Goal: Transaction & Acquisition: Purchase product/service

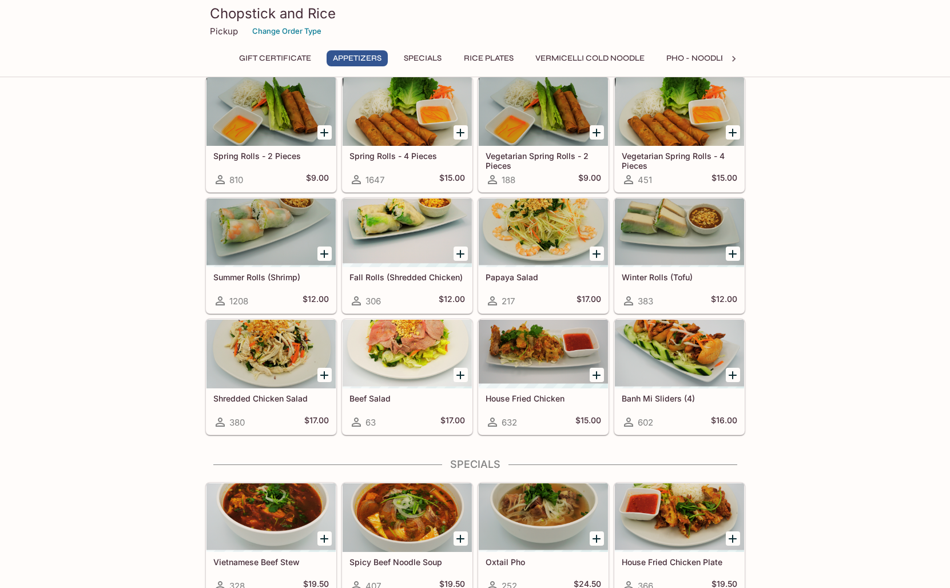
scroll to position [87, 0]
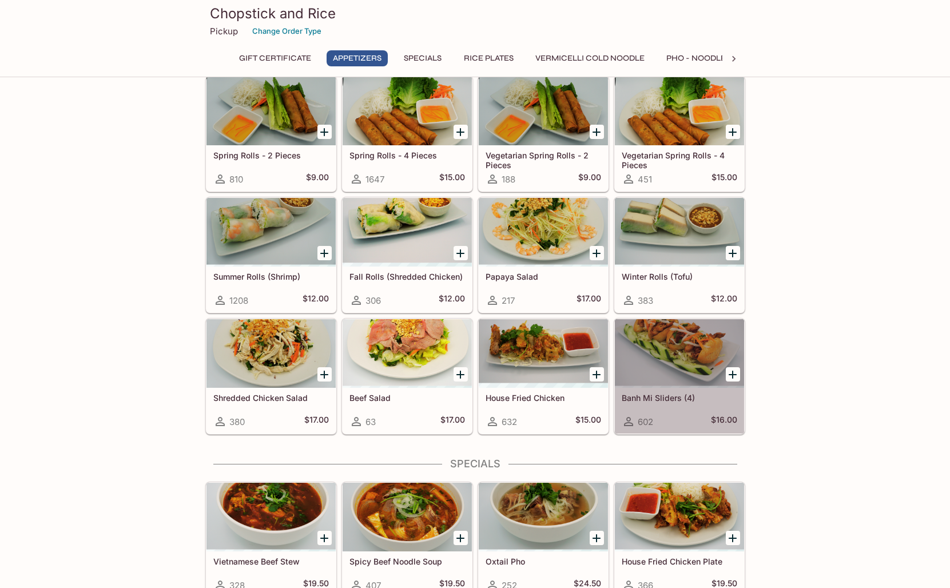
click at [672, 347] on div at bounding box center [679, 353] width 129 height 69
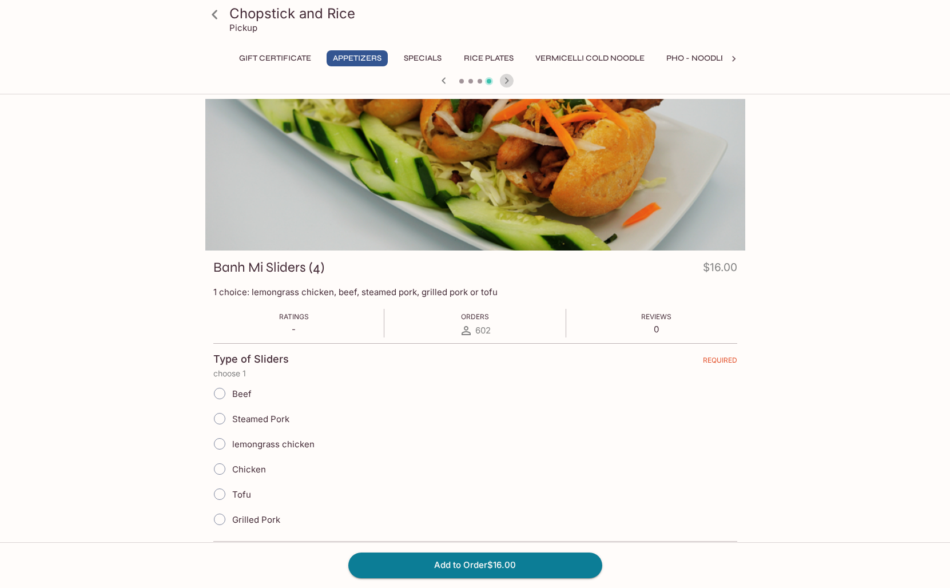
click at [508, 75] on icon "button" at bounding box center [507, 81] width 14 height 14
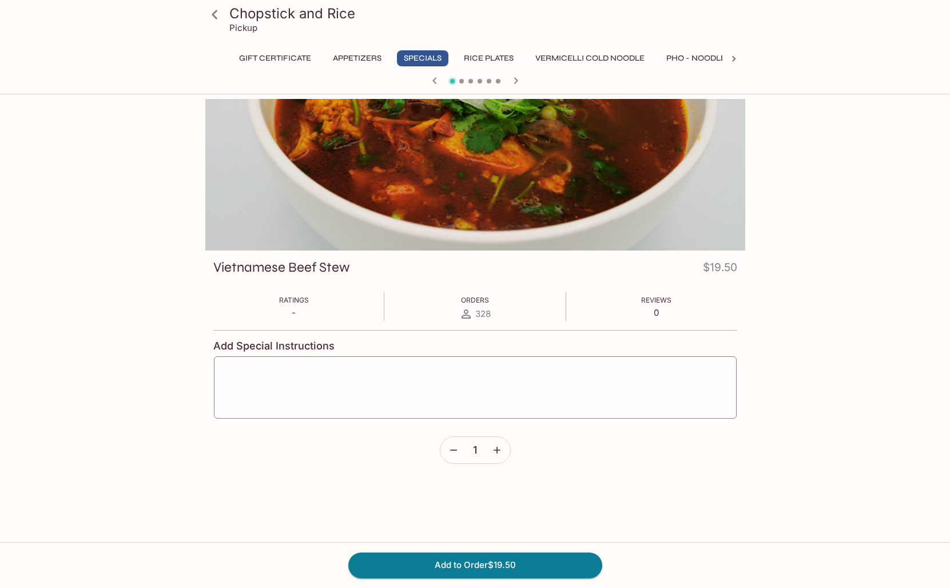
click at [514, 77] on icon "button" at bounding box center [516, 81] width 14 height 14
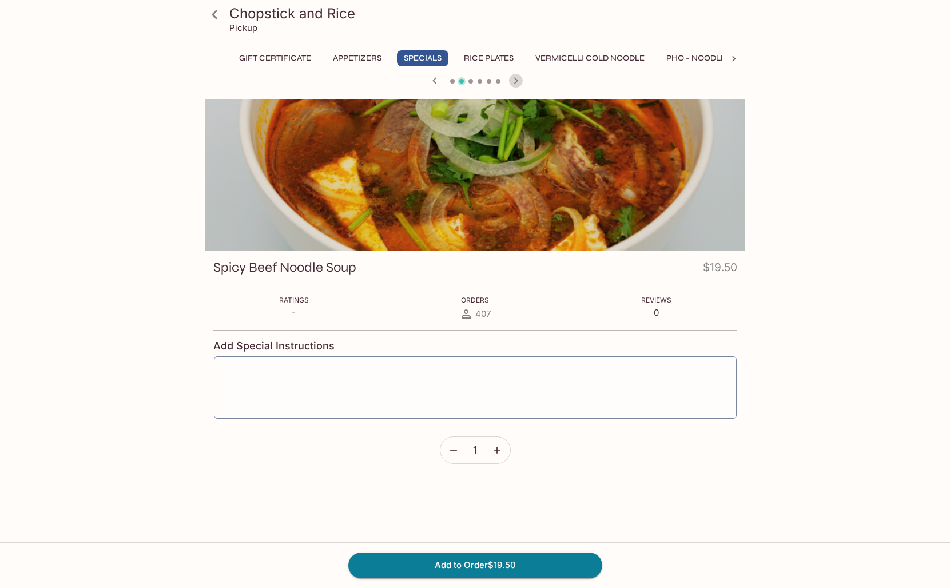
click at [513, 77] on icon "button" at bounding box center [516, 81] width 14 height 14
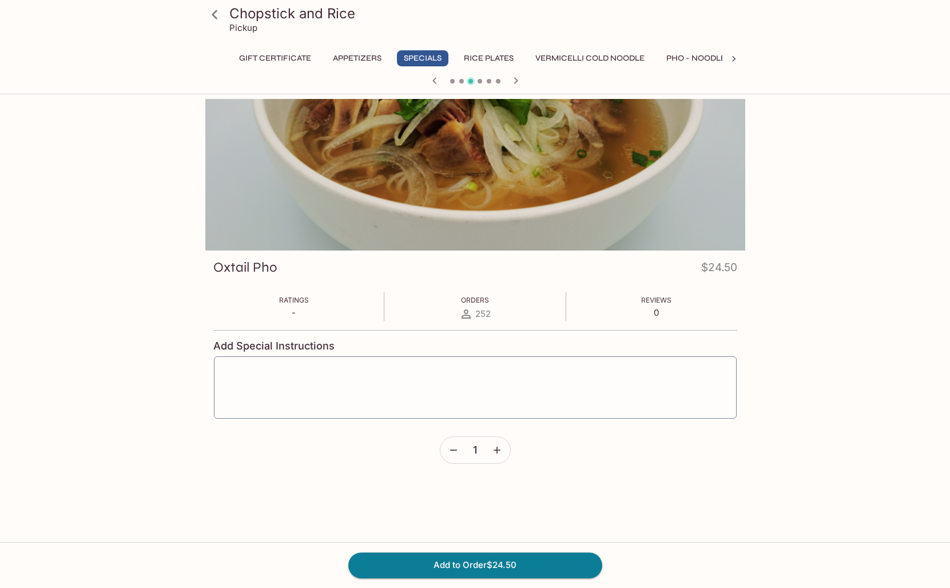
click at [513, 77] on icon "button" at bounding box center [516, 81] width 14 height 14
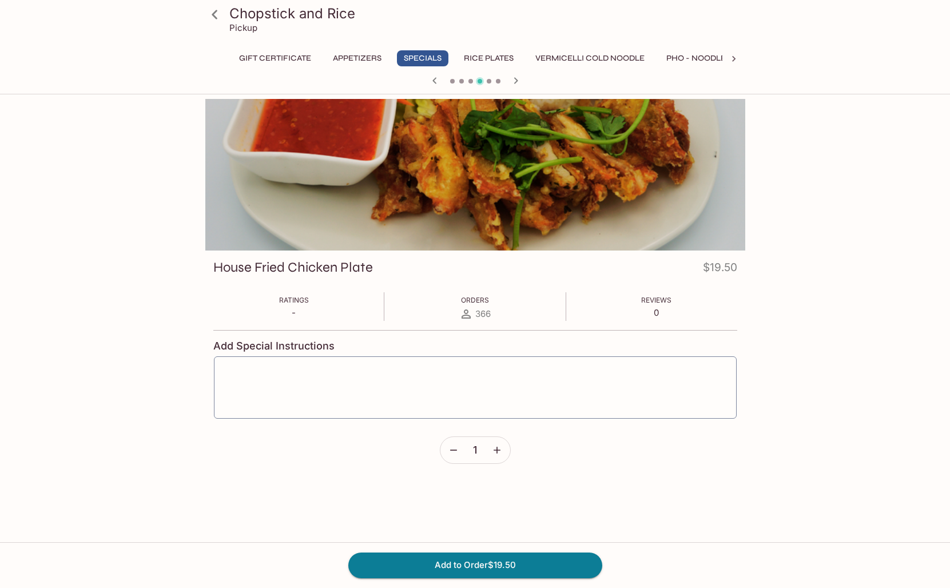
click at [519, 78] on icon "button" at bounding box center [516, 81] width 14 height 14
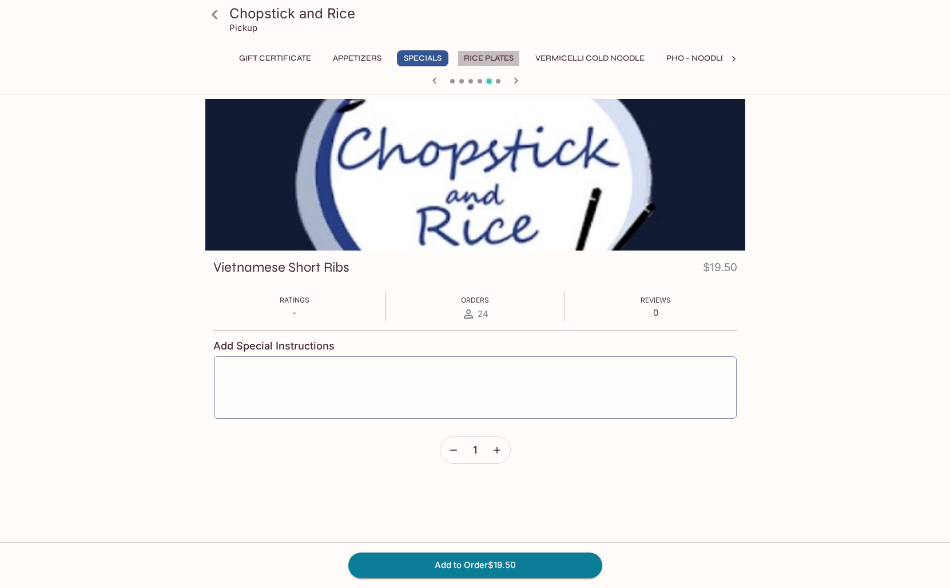
click at [493, 58] on button "Rice Plates" at bounding box center [488, 58] width 62 height 16
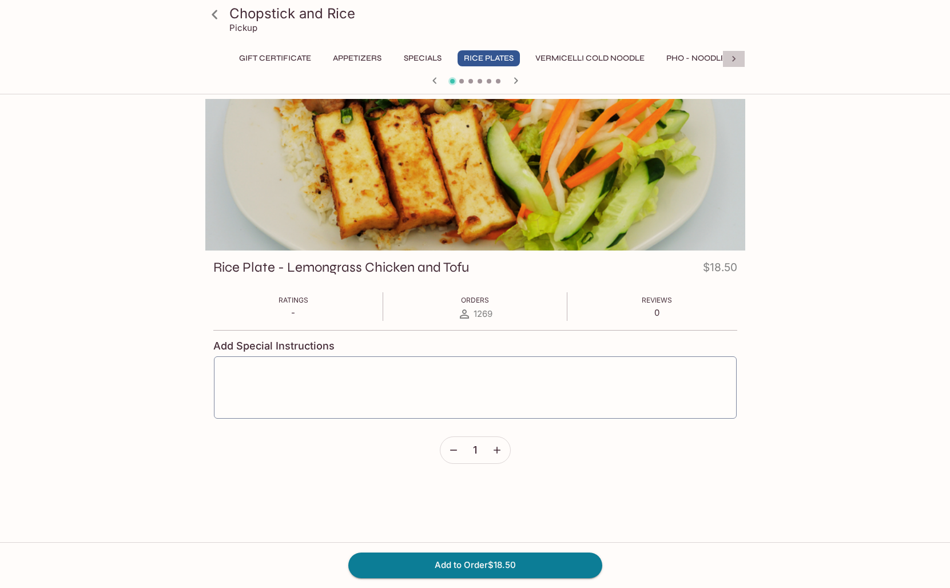
click at [733, 59] on icon at bounding box center [733, 58] width 11 height 11
click at [496, 60] on button "Banh Mi Sandwiches" at bounding box center [488, 58] width 104 height 16
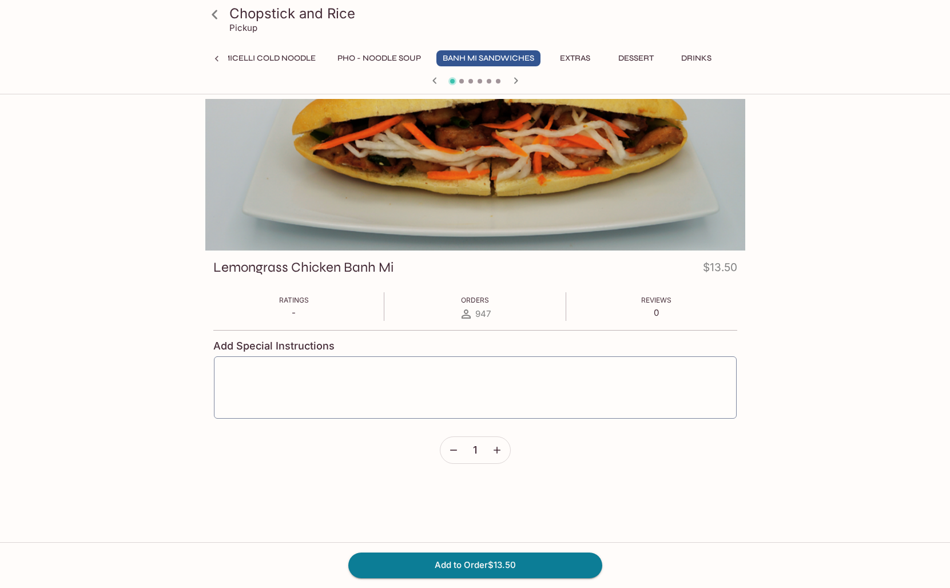
scroll to position [0, 0]
click at [516, 79] on icon "button" at bounding box center [516, 81] width 14 height 14
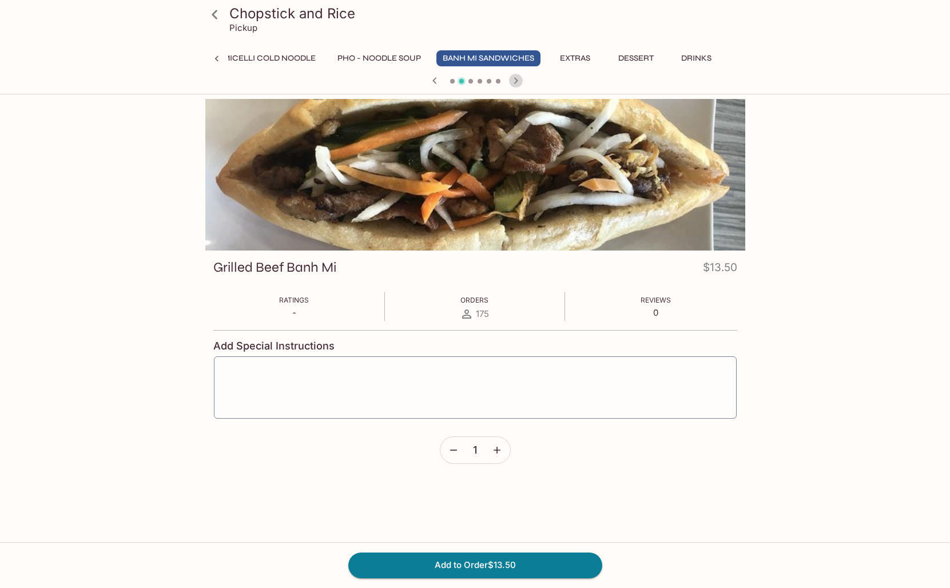
click at [516, 79] on icon "button" at bounding box center [515, 80] width 4 height 6
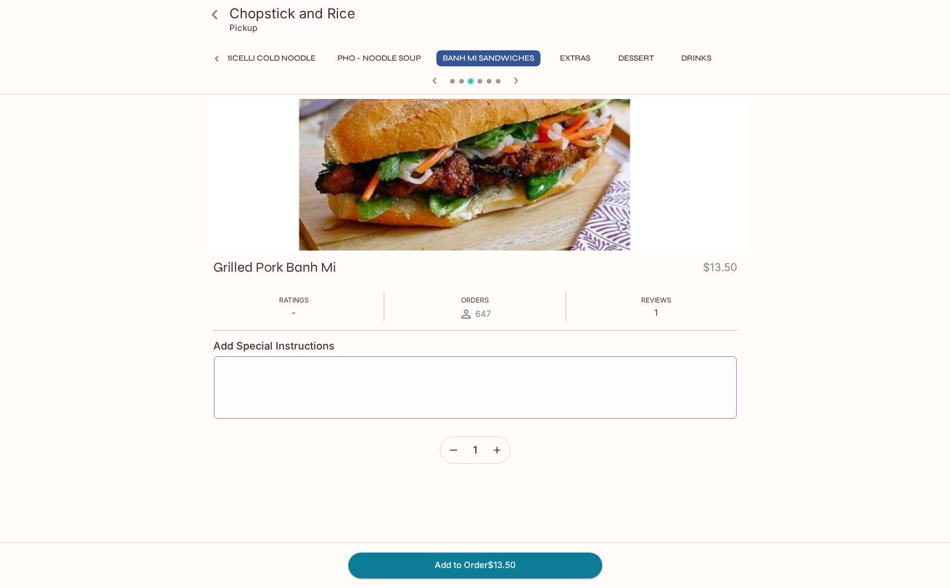
click at [516, 79] on icon "button" at bounding box center [515, 80] width 4 height 6
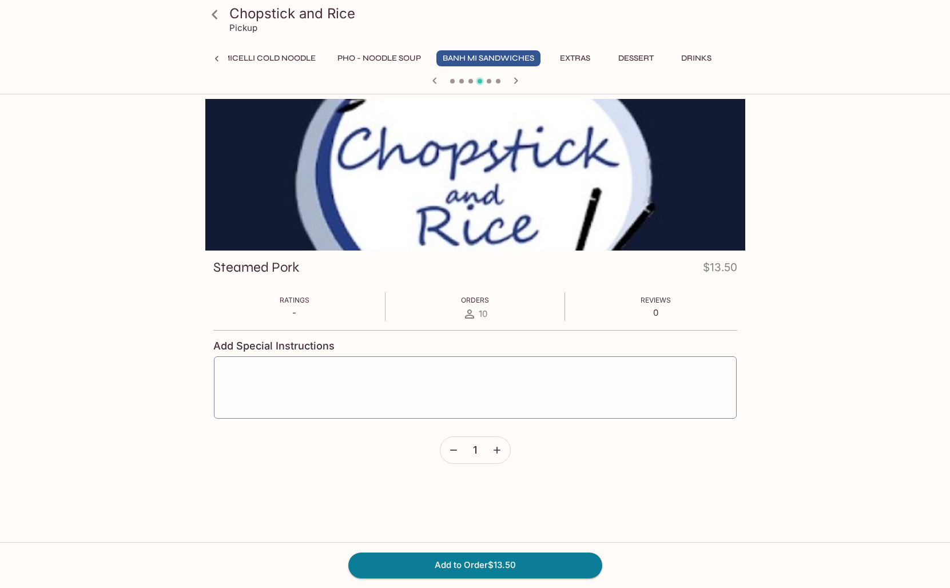
click at [516, 79] on icon "button" at bounding box center [515, 80] width 4 height 6
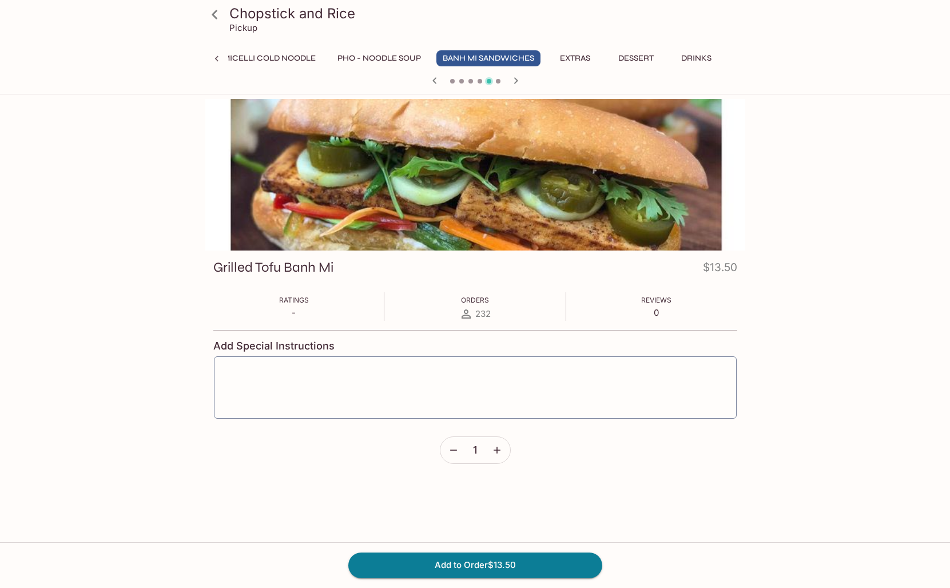
click at [516, 79] on icon "button" at bounding box center [515, 80] width 4 height 6
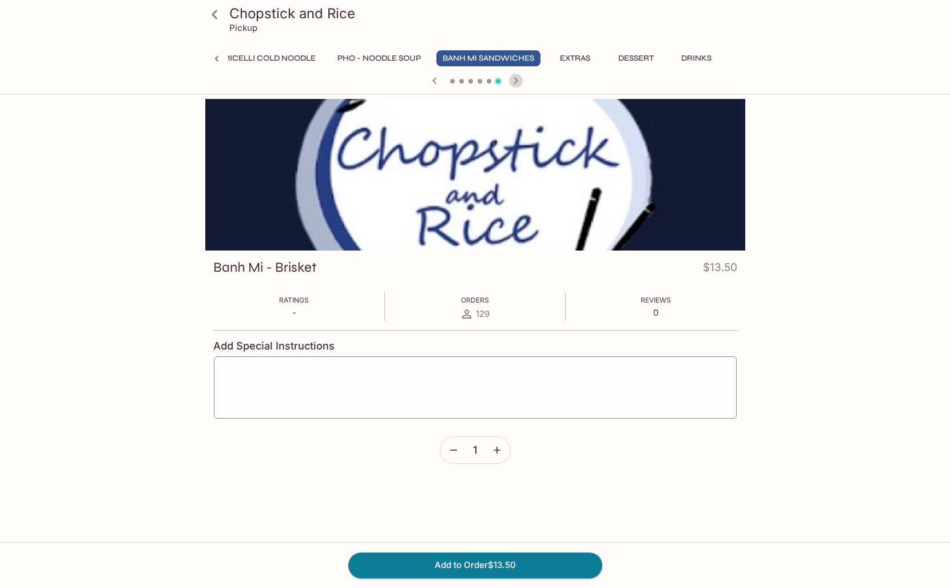
click at [516, 79] on icon "button" at bounding box center [515, 80] width 4 height 6
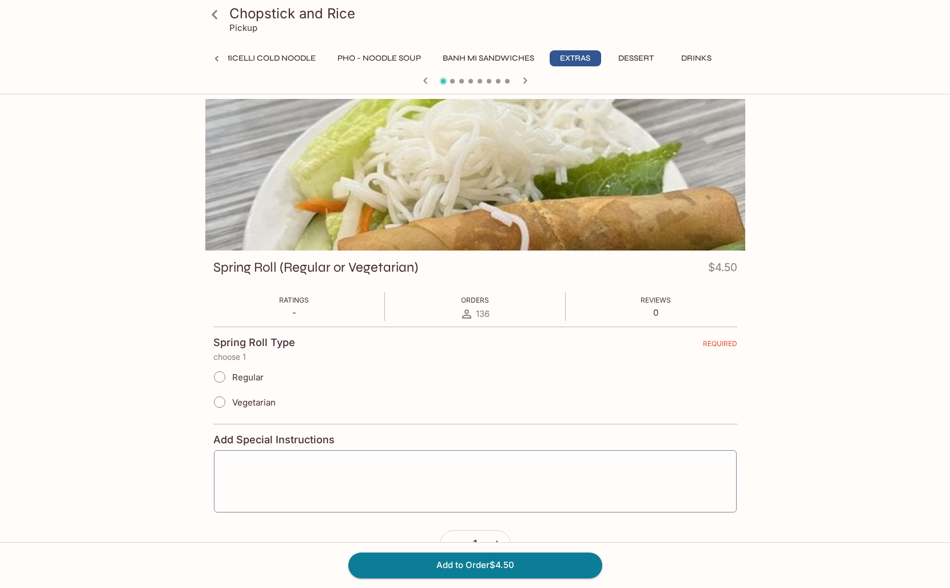
click at [516, 79] on div at bounding box center [475, 81] width 549 height 17
click at [441, 83] on span at bounding box center [443, 81] width 8 height 8
click at [442, 81] on span at bounding box center [443, 81] width 8 height 8
click at [493, 60] on button "Banh Mi Sandwiches" at bounding box center [488, 58] width 104 height 16
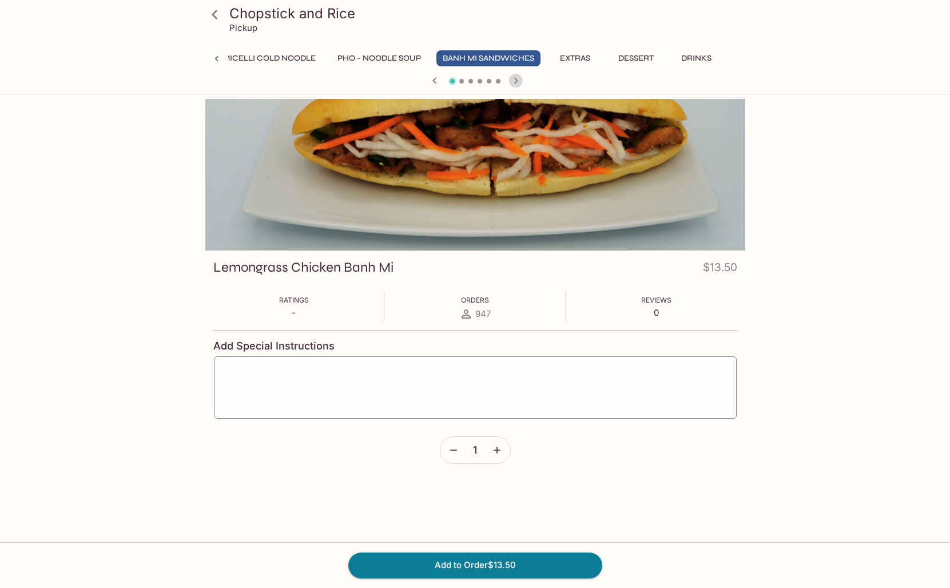
click at [515, 81] on icon "button" at bounding box center [516, 81] width 14 height 14
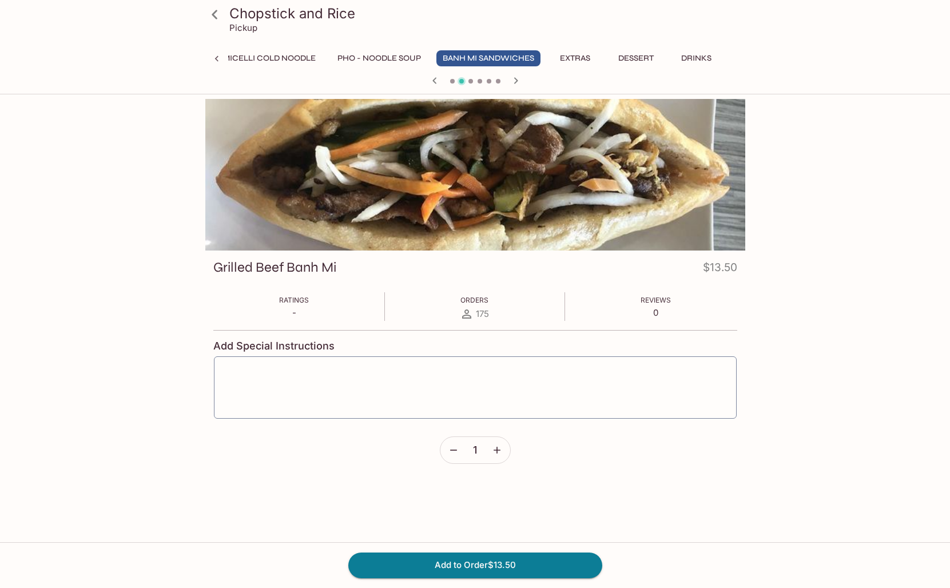
click at [516, 81] on icon "button" at bounding box center [515, 80] width 4 height 6
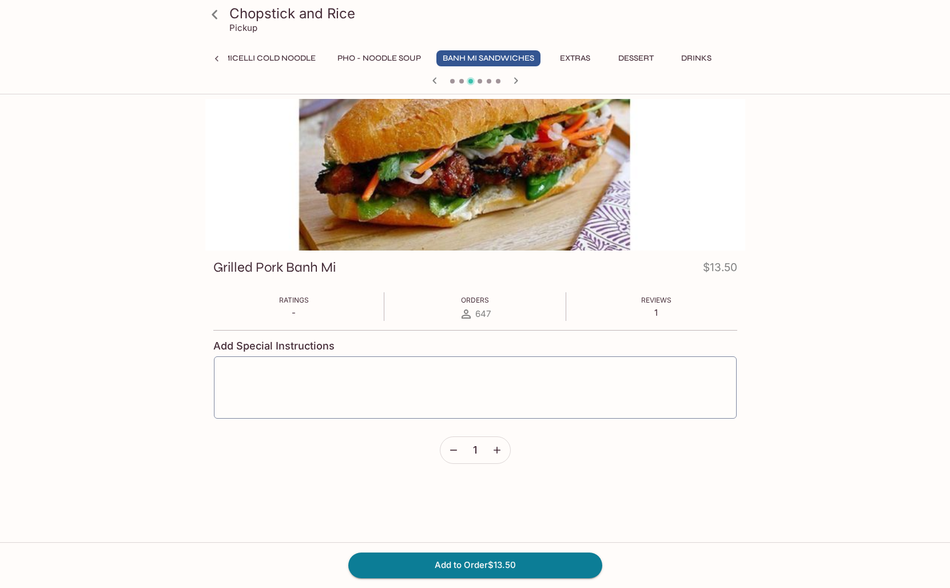
click at [516, 81] on icon "button" at bounding box center [515, 80] width 4 height 6
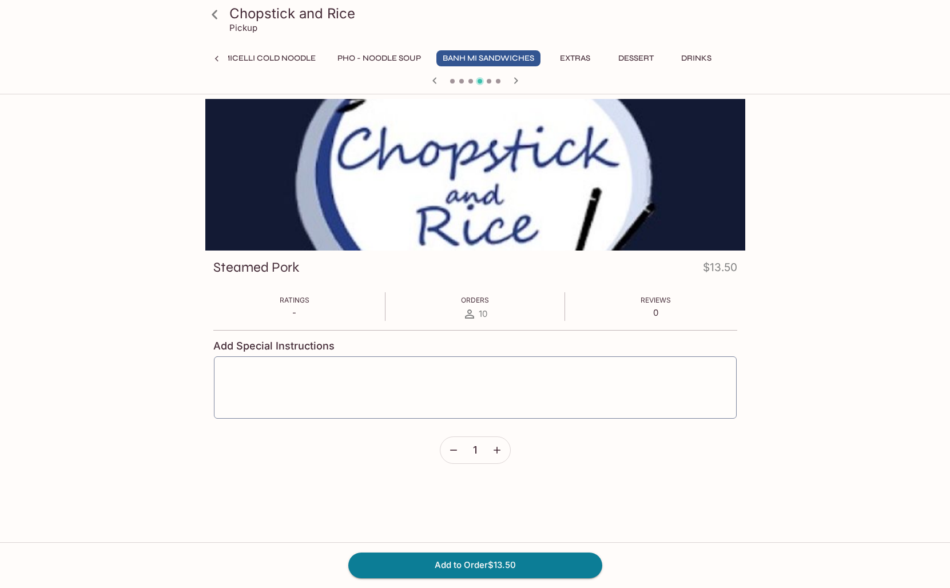
click at [516, 81] on icon "button" at bounding box center [515, 80] width 4 height 6
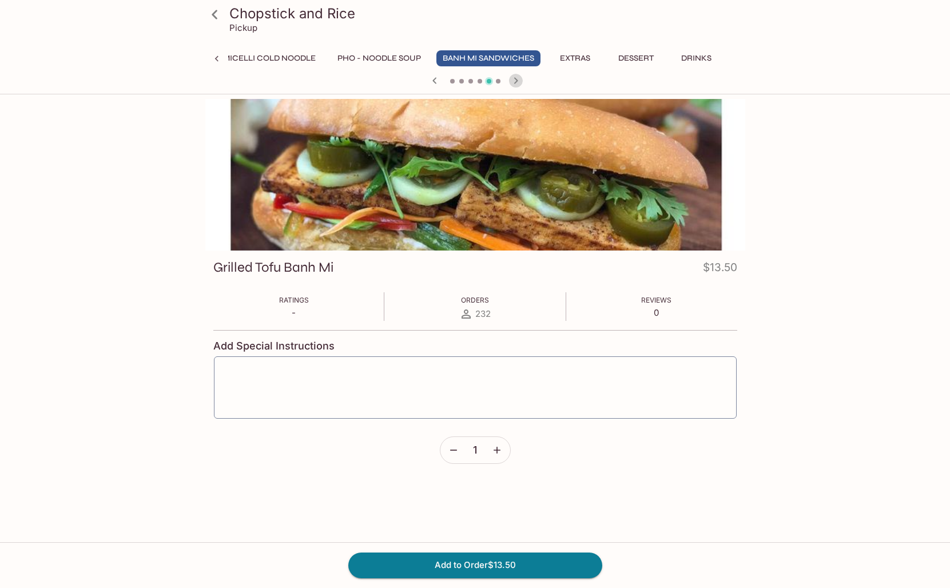
click at [516, 81] on icon "button" at bounding box center [515, 80] width 4 height 6
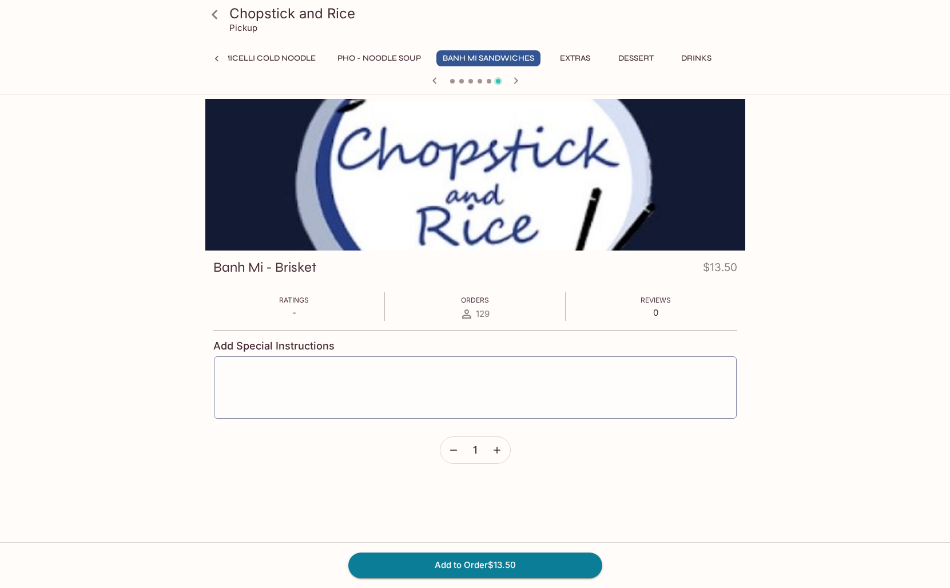
click at [453, 81] on span at bounding box center [452, 81] width 5 height 5
click at [449, 80] on div at bounding box center [475, 81] width 549 height 17
click at [368, 59] on button "Pho - Noodle Soup" at bounding box center [379, 58] width 96 height 16
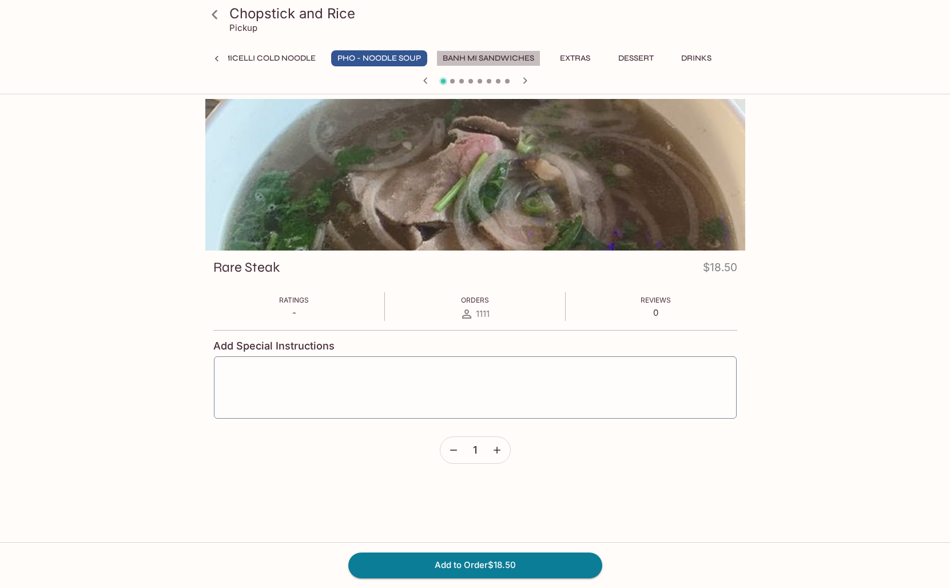
click at [503, 59] on button "Banh Mi Sandwiches" at bounding box center [488, 58] width 104 height 16
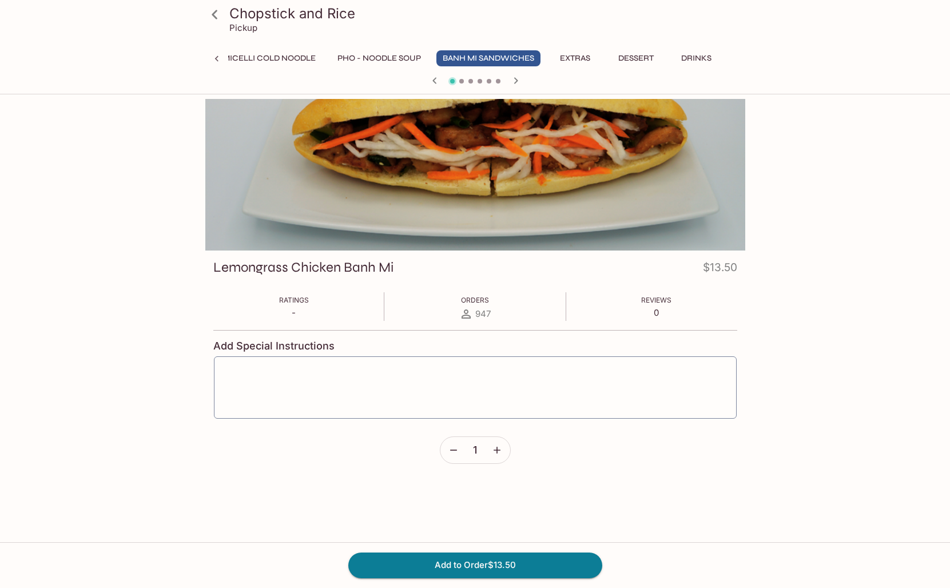
click at [523, 79] on button "button" at bounding box center [515, 80] width 15 height 15
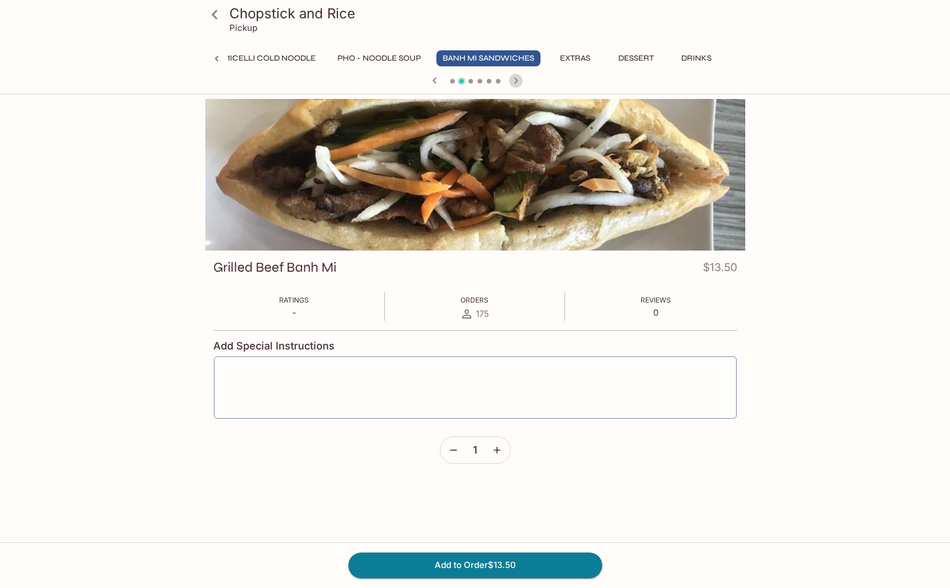
click at [523, 79] on button "button" at bounding box center [515, 80] width 15 height 15
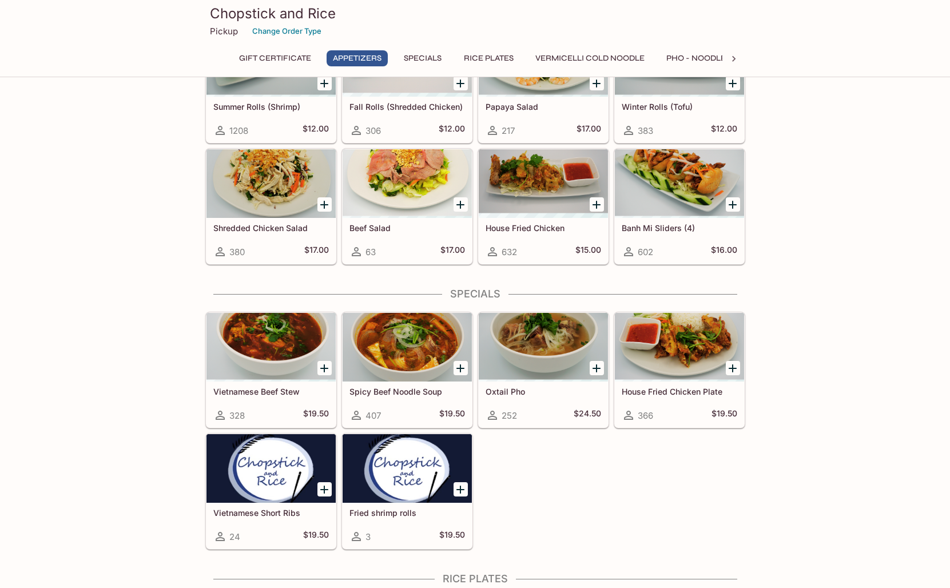
scroll to position [255, 0]
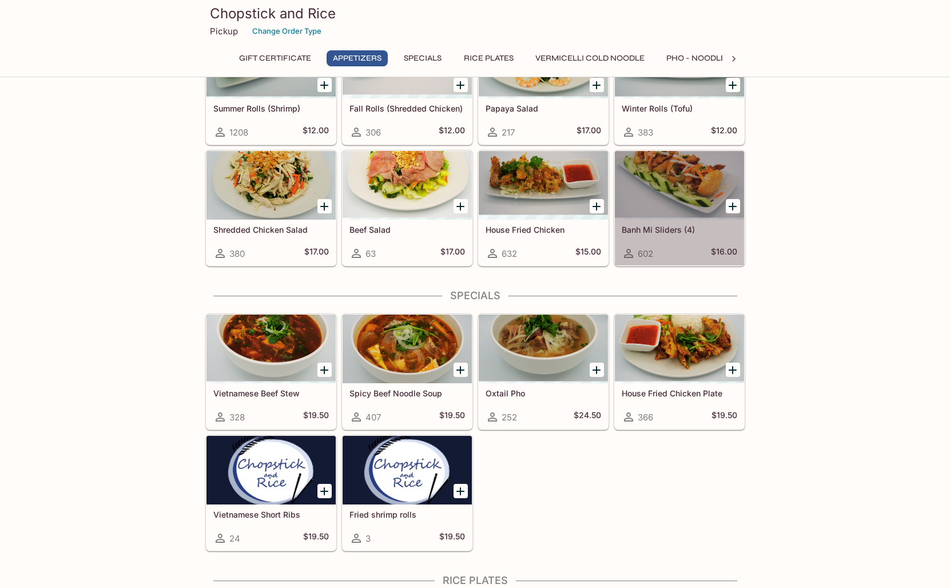
click at [679, 188] on div at bounding box center [679, 185] width 129 height 69
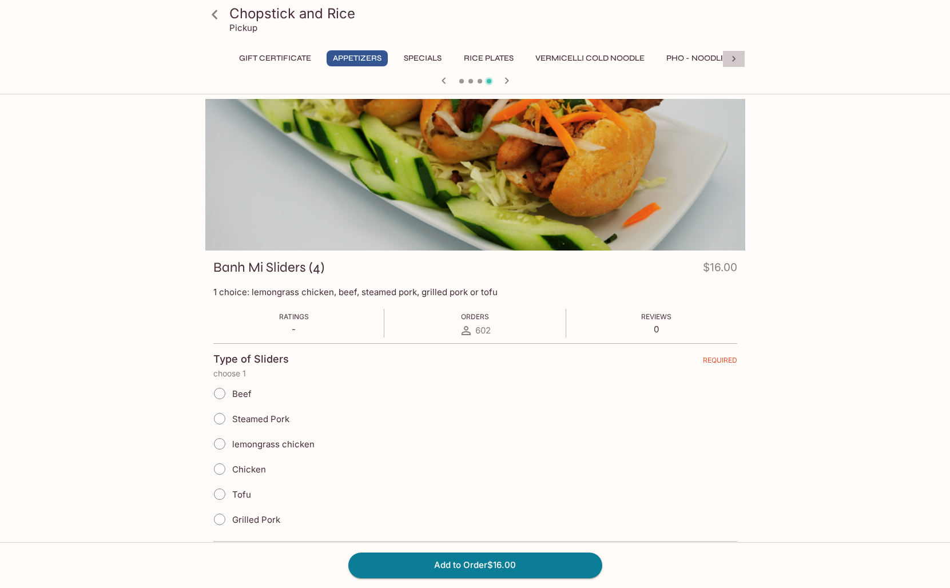
click at [734, 56] on icon at bounding box center [733, 58] width 11 height 11
click at [497, 59] on button "Banh Mi Sandwiches" at bounding box center [488, 58] width 104 height 16
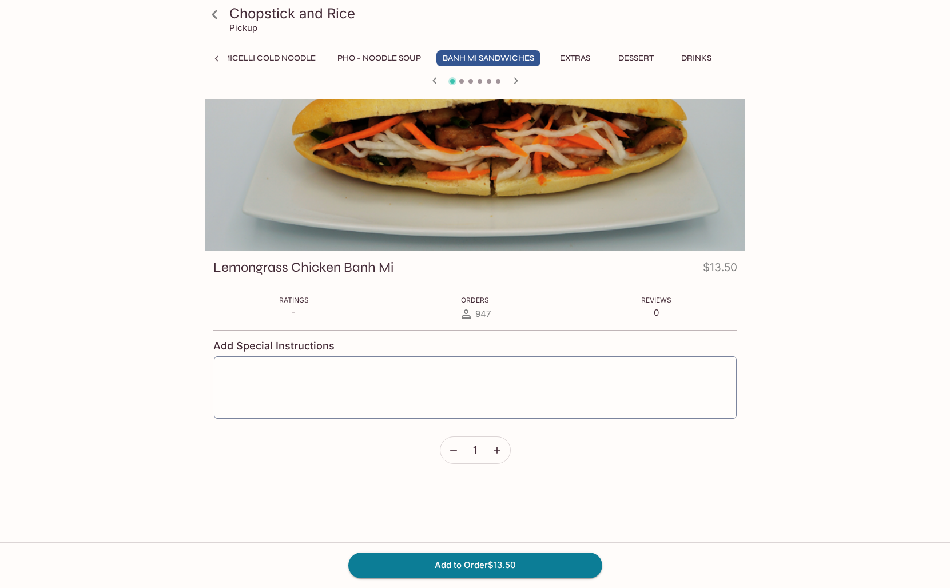
click at [517, 82] on icon "button" at bounding box center [516, 81] width 14 height 14
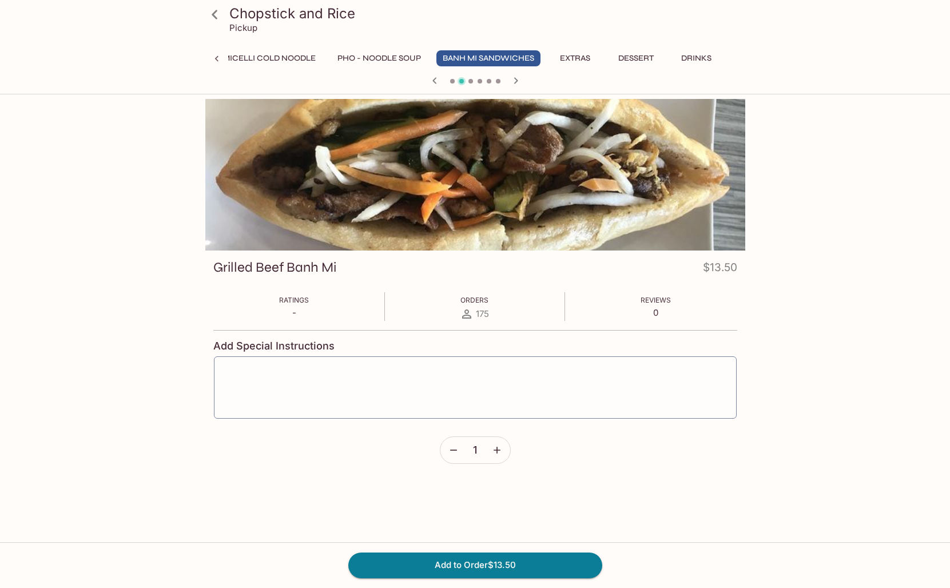
click at [516, 81] on icon "button" at bounding box center [515, 80] width 4 height 6
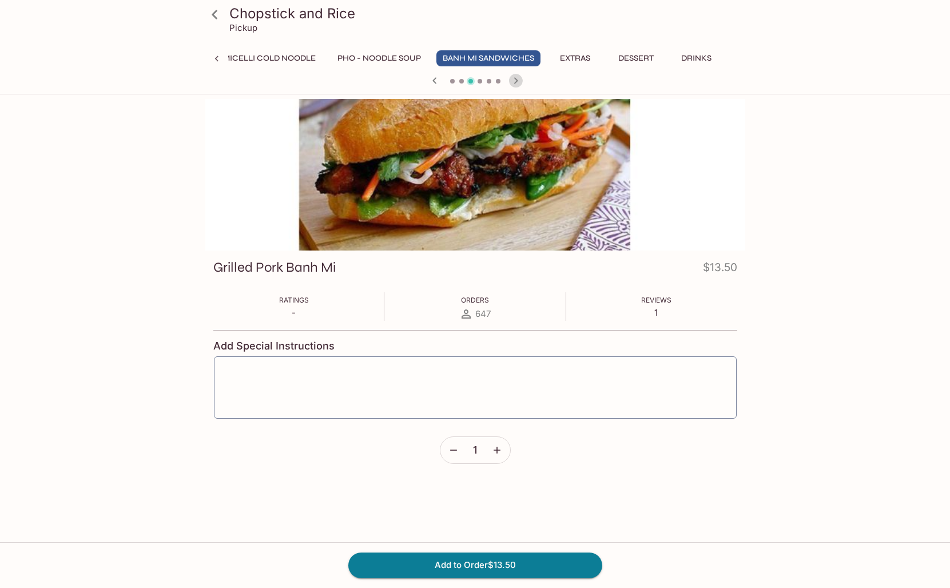
click at [516, 81] on icon "button" at bounding box center [515, 80] width 4 height 6
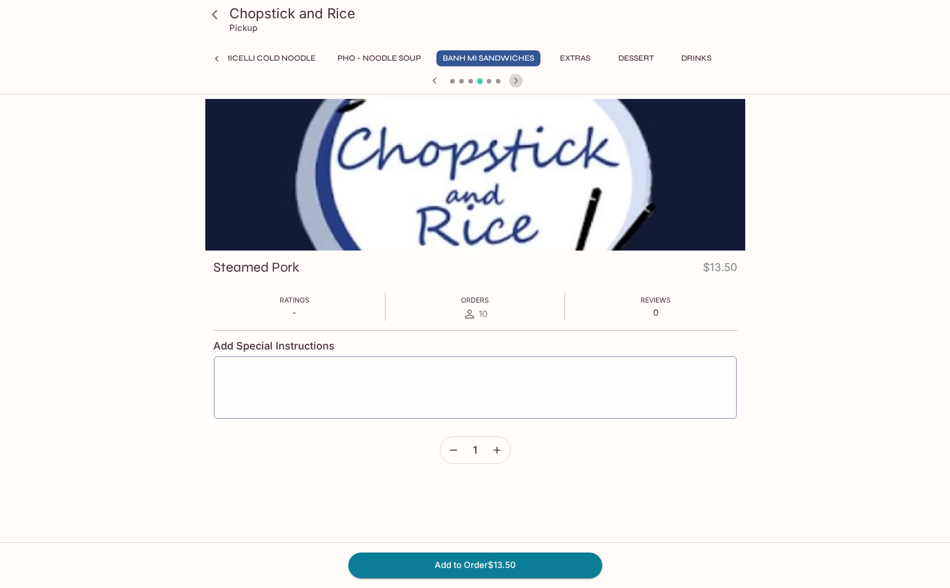
click at [516, 81] on icon "button" at bounding box center [515, 80] width 4 height 6
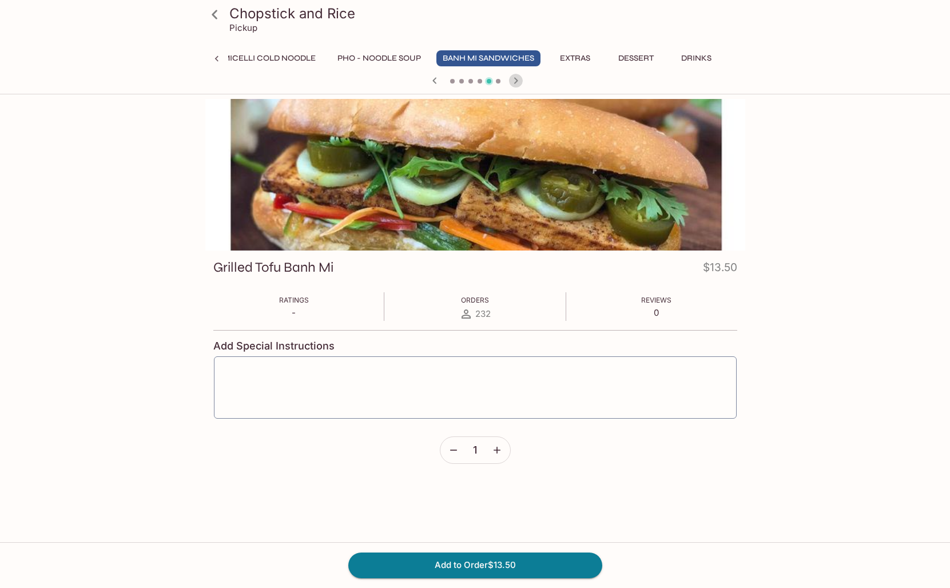
click at [516, 81] on icon "button" at bounding box center [515, 80] width 4 height 6
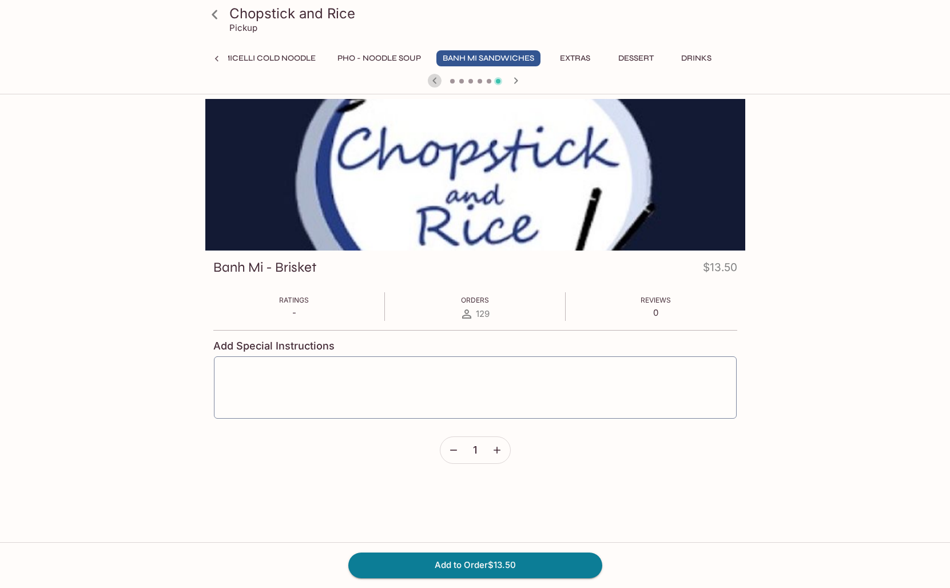
click at [436, 80] on icon "button" at bounding box center [435, 81] width 14 height 14
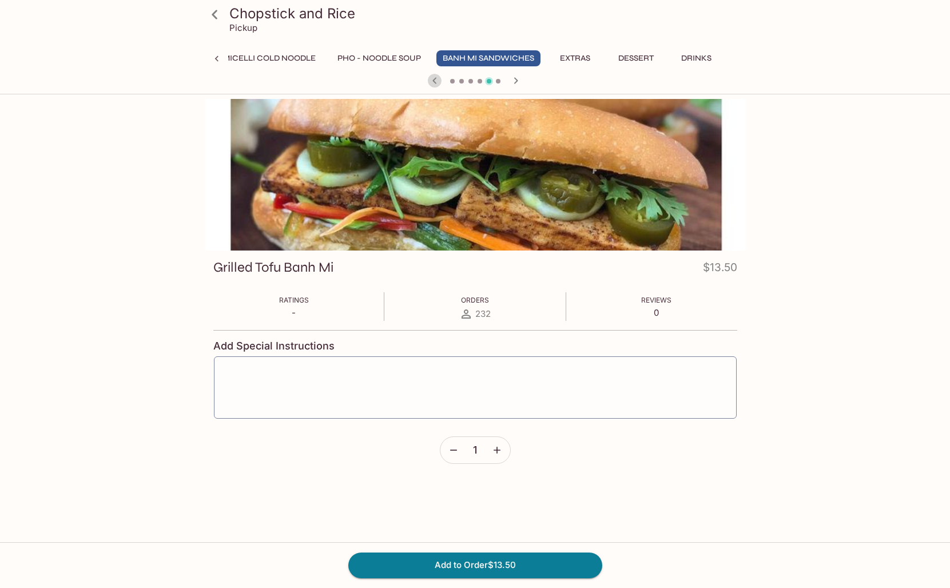
click at [434, 79] on icon "button" at bounding box center [435, 81] width 14 height 14
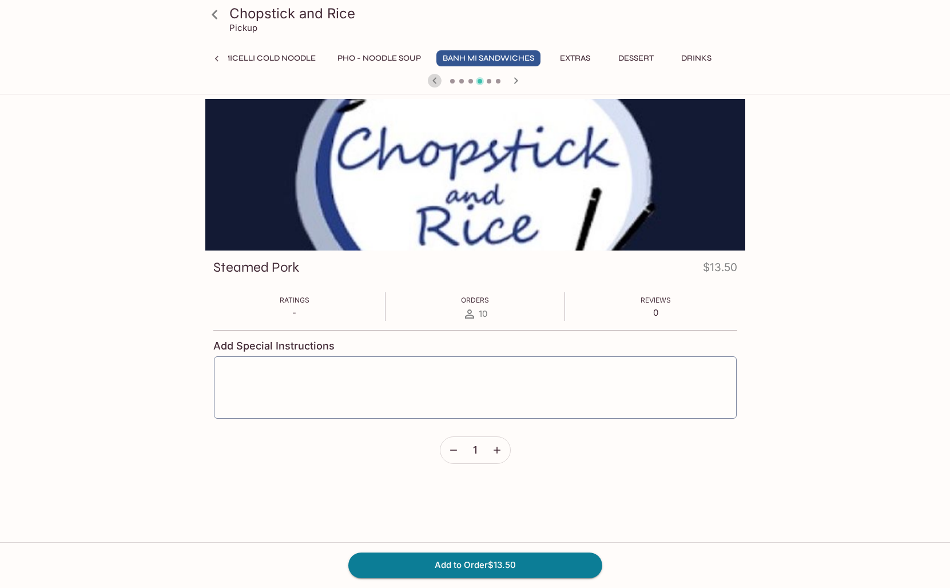
click at [435, 80] on icon "button" at bounding box center [435, 81] width 14 height 14
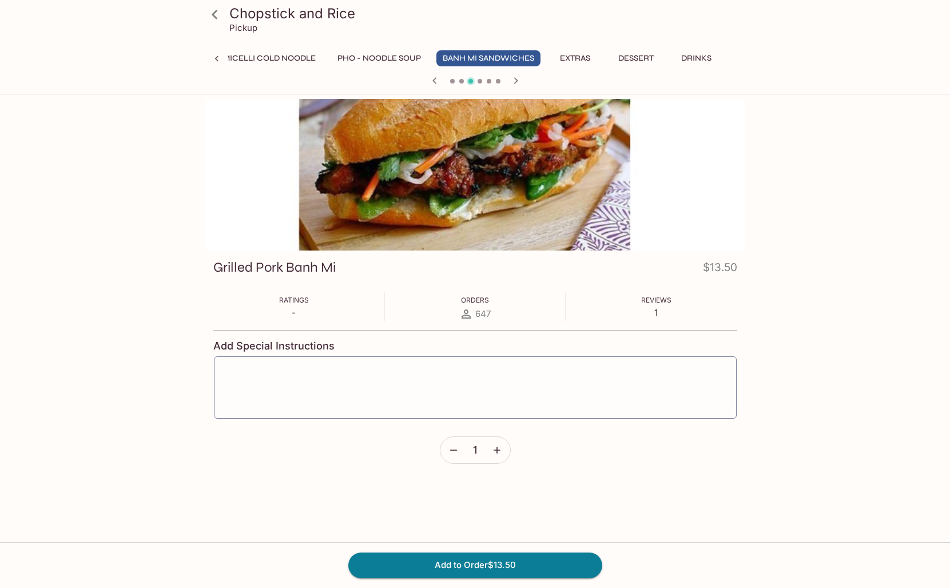
click at [434, 80] on icon "button" at bounding box center [434, 80] width 4 height 6
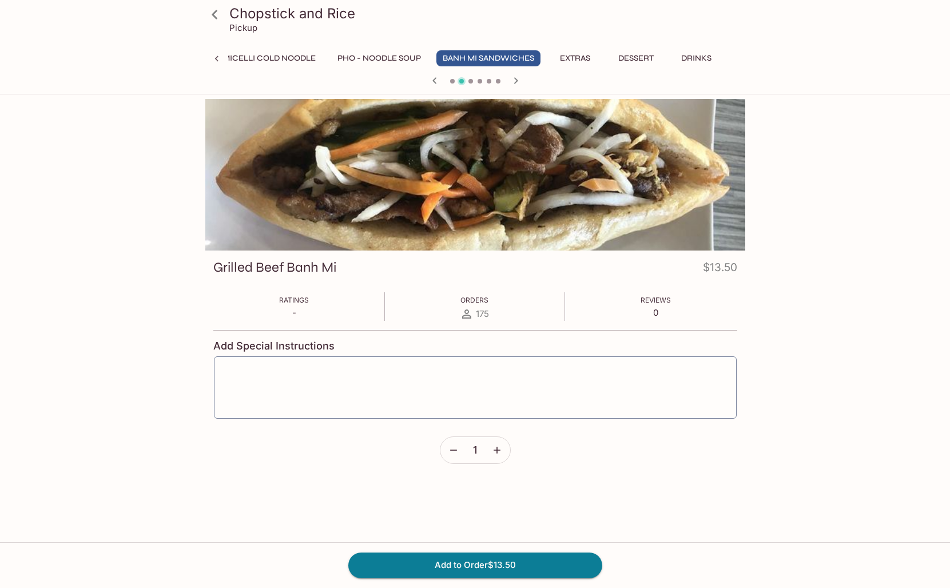
click at [434, 80] on icon "button" at bounding box center [434, 80] width 4 height 6
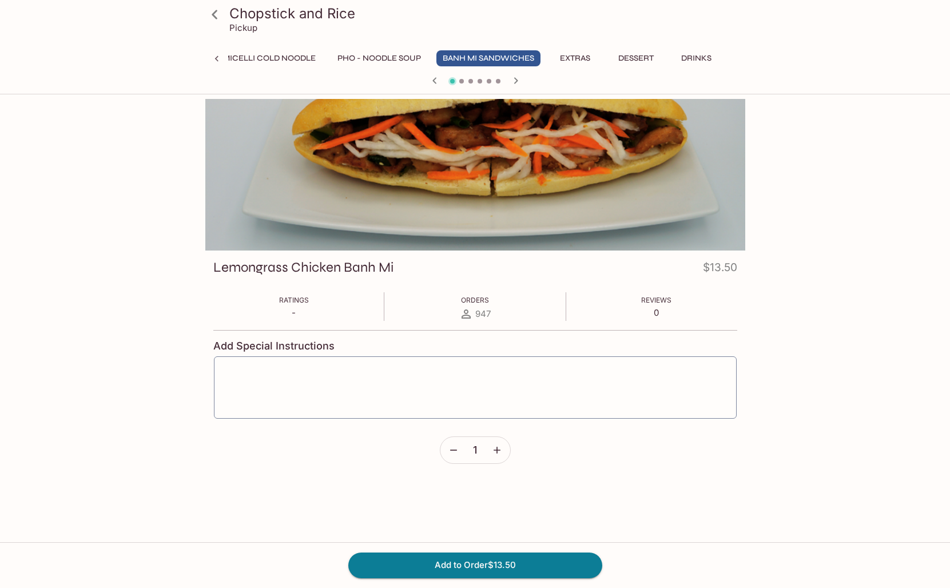
click at [518, 78] on icon "button" at bounding box center [516, 81] width 14 height 14
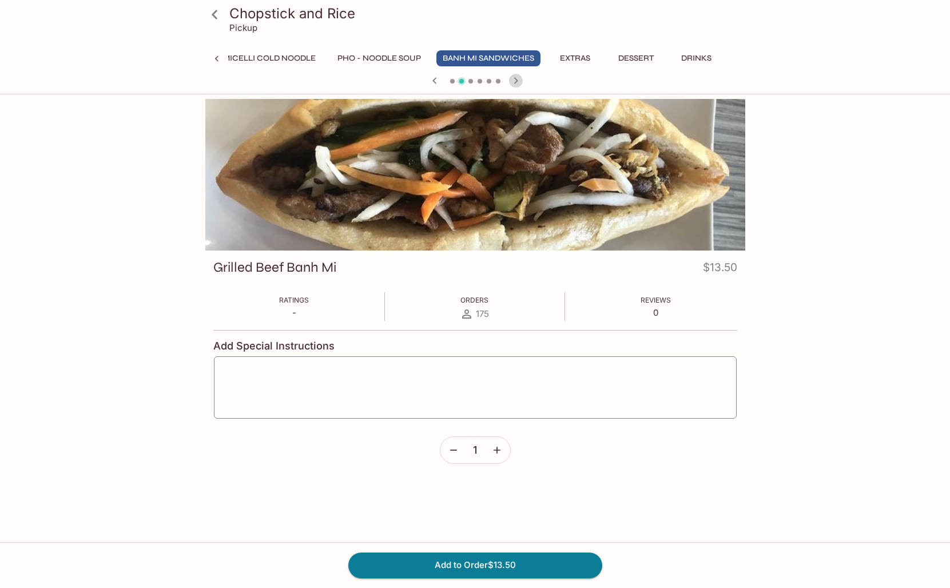
click at [518, 78] on icon "button" at bounding box center [516, 81] width 14 height 14
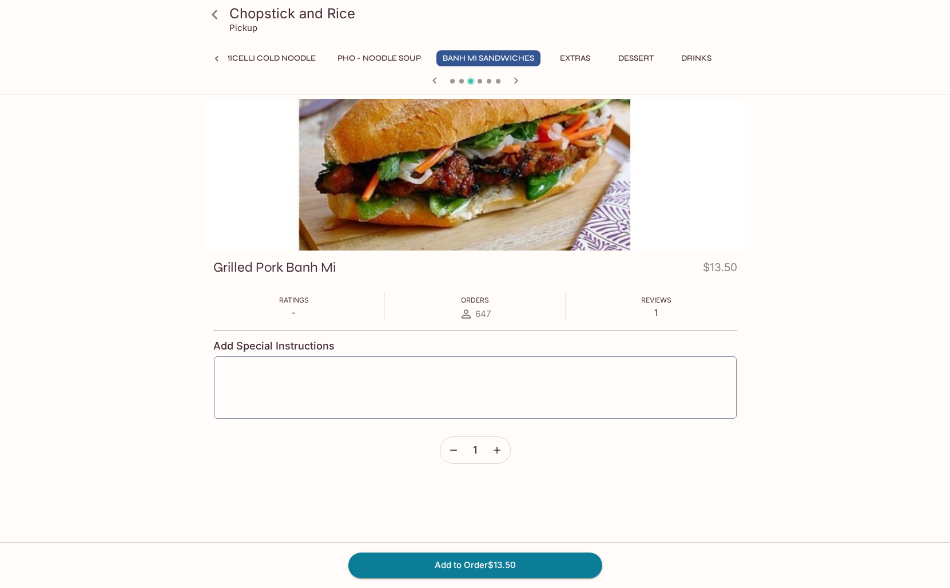
click at [517, 78] on icon "button" at bounding box center [516, 81] width 14 height 14
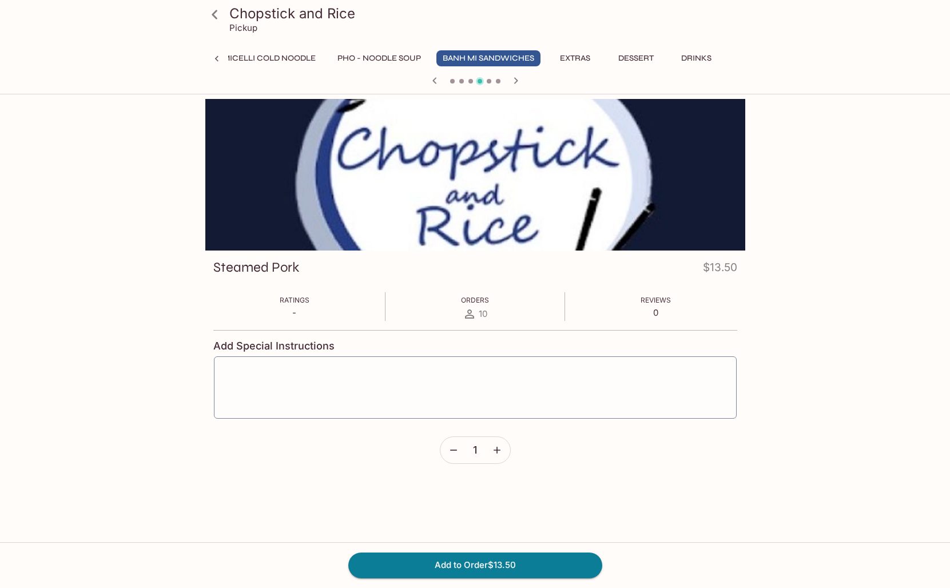
click at [517, 78] on icon "button" at bounding box center [516, 81] width 14 height 14
